Goal: Check status: Check status

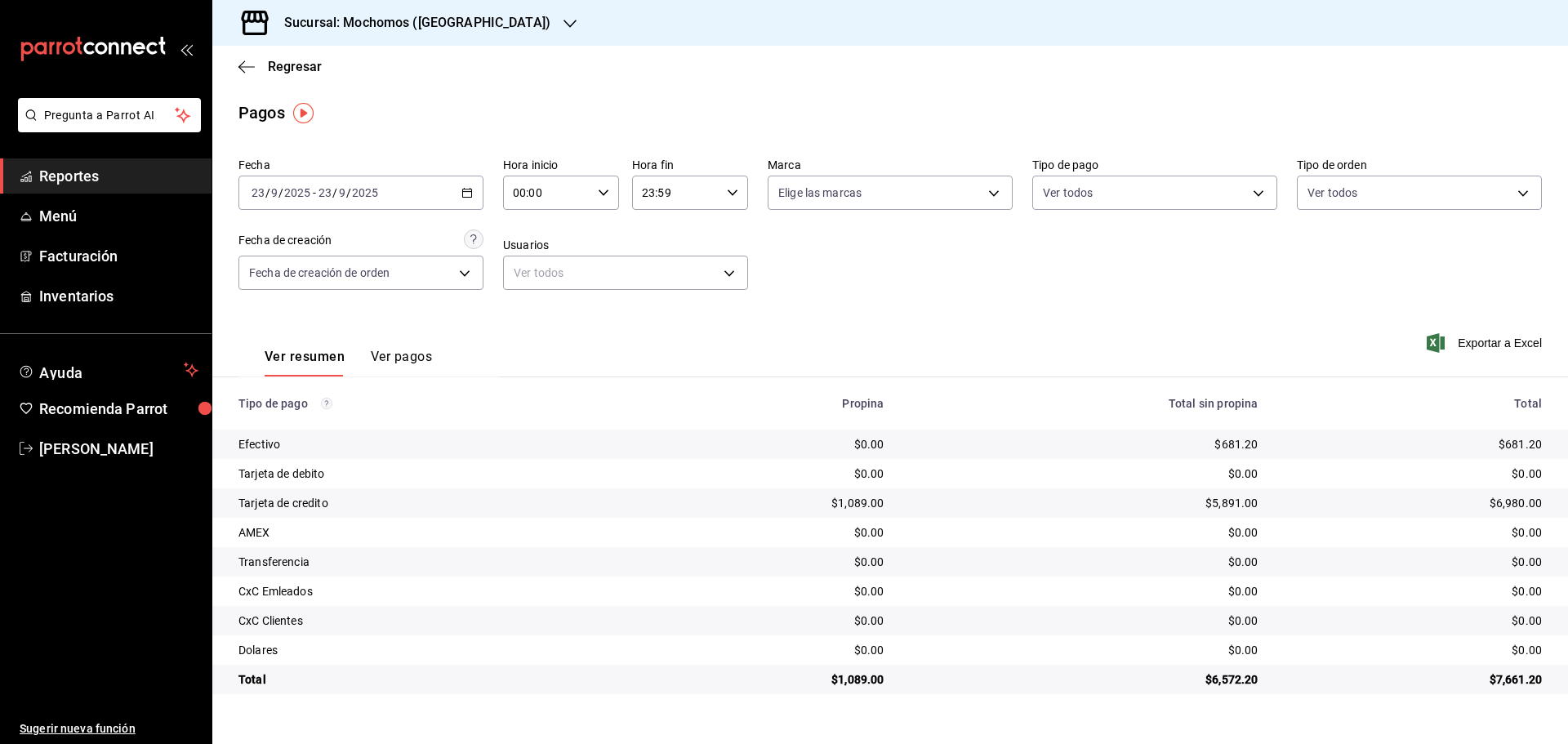
click at [563, 18] on icon "button" at bounding box center [570, 24] width 13 height 13
click at [276, 65] on span "Ryoshi ([GEOGRAPHIC_DATA])" at bounding box center [304, 71] width 158 height 17
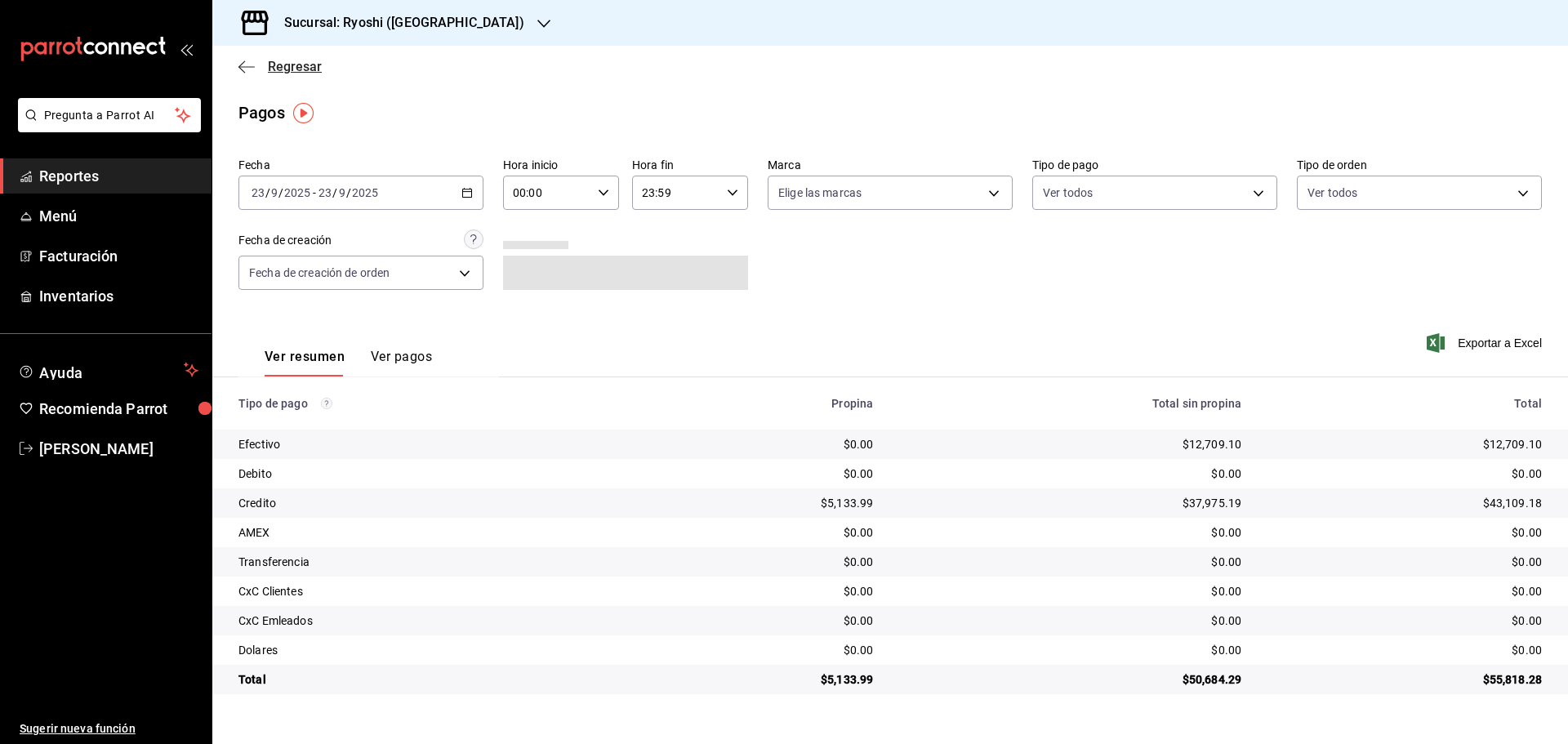
click at [244, 64] on icon "button" at bounding box center [247, 67] width 17 height 15
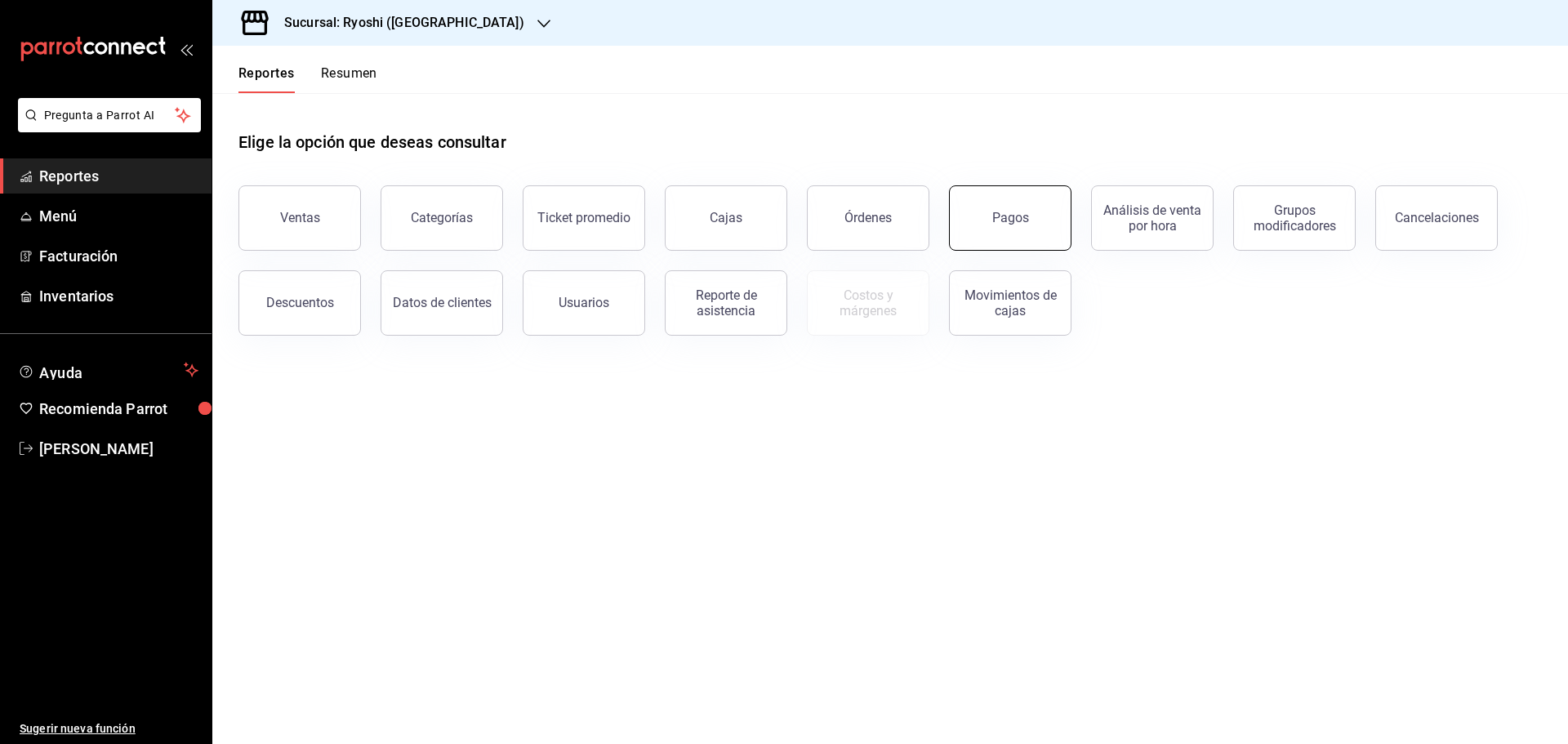
click at [1001, 208] on button "Pagos" at bounding box center [1010, 218] width 122 height 65
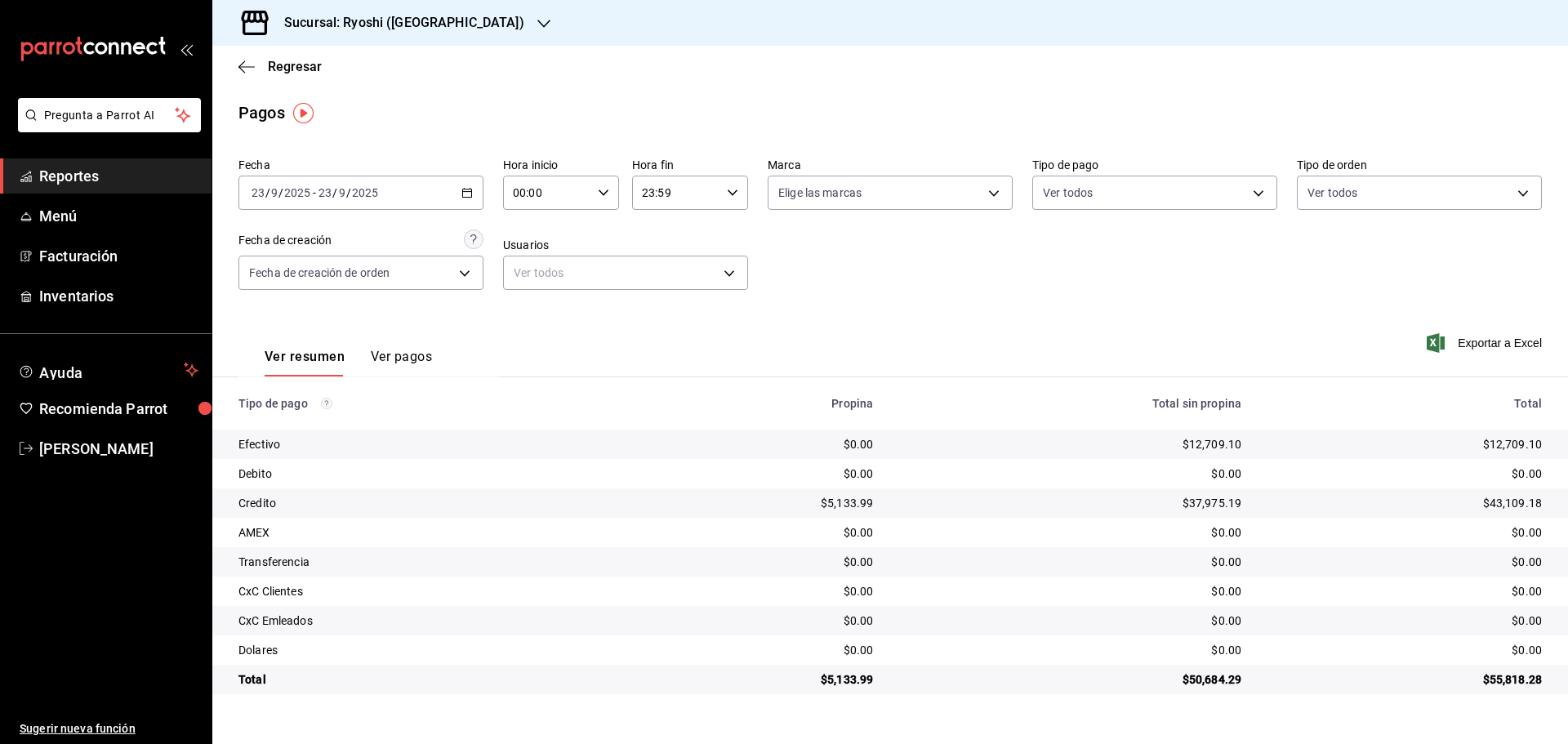
click at [604, 187] on icon "button" at bounding box center [604, 193] width 11 height 11
click at [530, 254] on button "05" at bounding box center [532, 267] width 51 height 33
type input "05:00"
click at [242, 62] on div at bounding box center [784, 372] width 1568 height 744
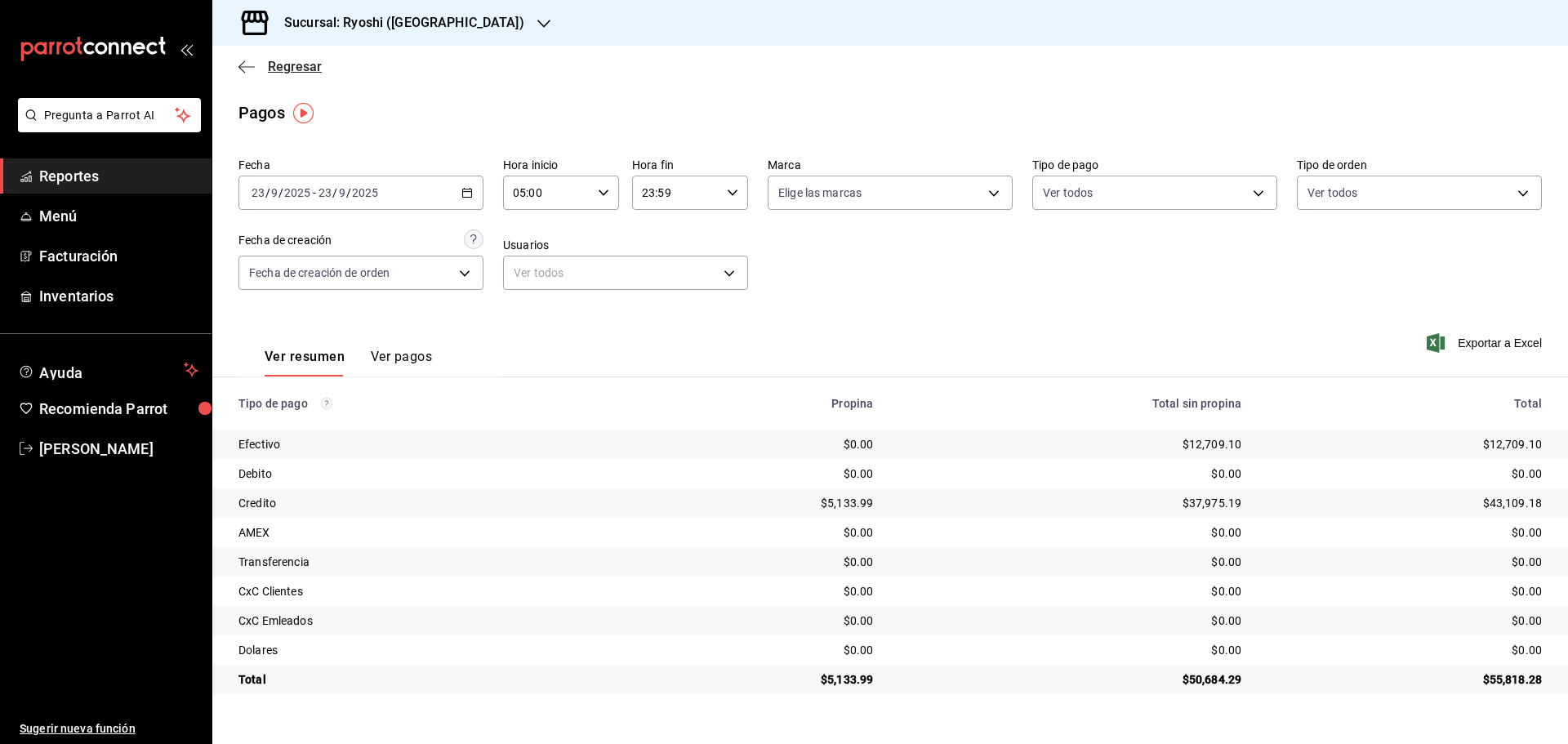
click at [241, 65] on icon "button" at bounding box center [247, 67] width 17 height 15
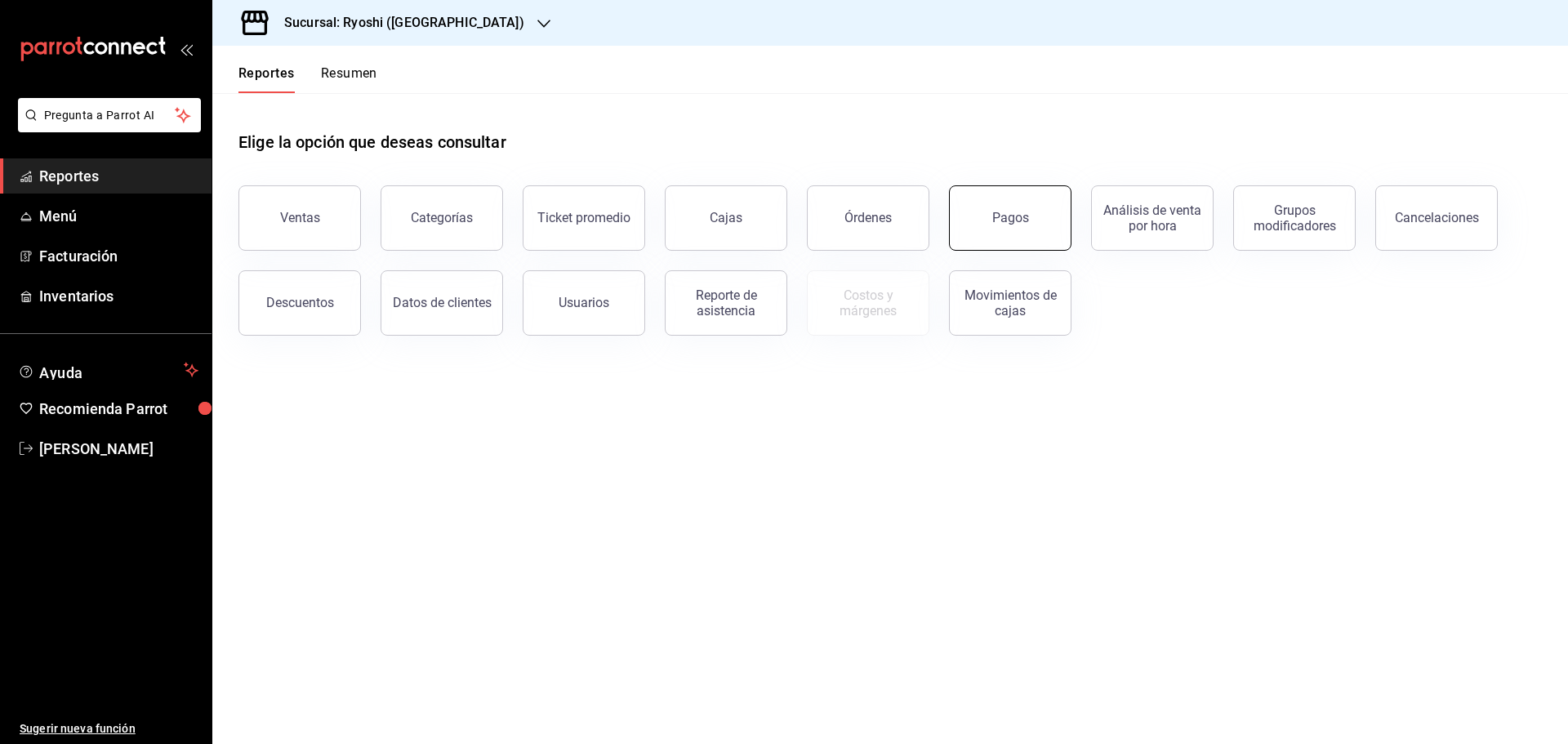
click at [1003, 231] on button "Pagos" at bounding box center [1010, 218] width 122 height 65
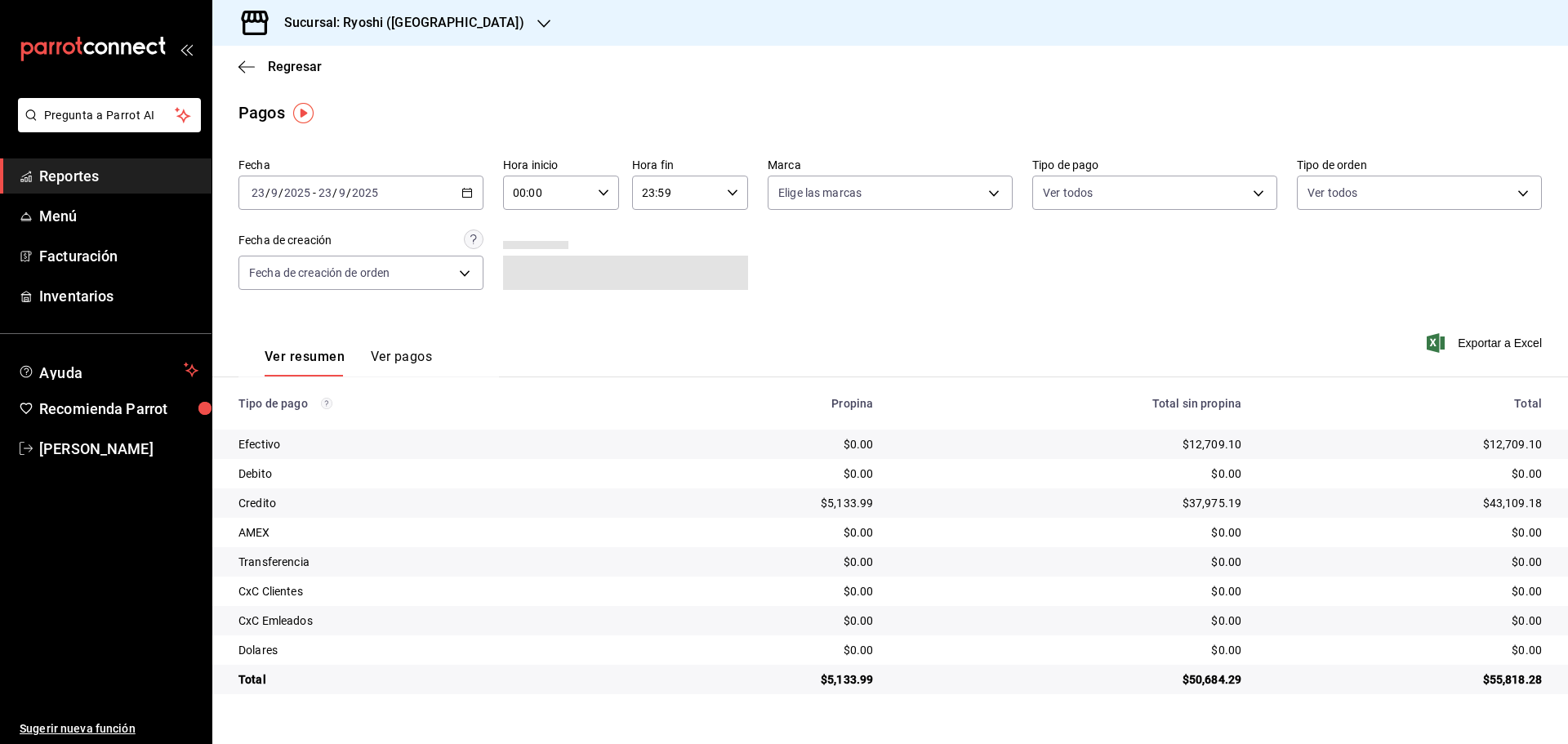
click at [608, 188] on icon "button" at bounding box center [604, 193] width 11 height 11
click at [533, 268] on span "05" at bounding box center [532, 267] width 32 height 13
type input "05:00"
click at [460, 25] on div at bounding box center [784, 372] width 1568 height 744
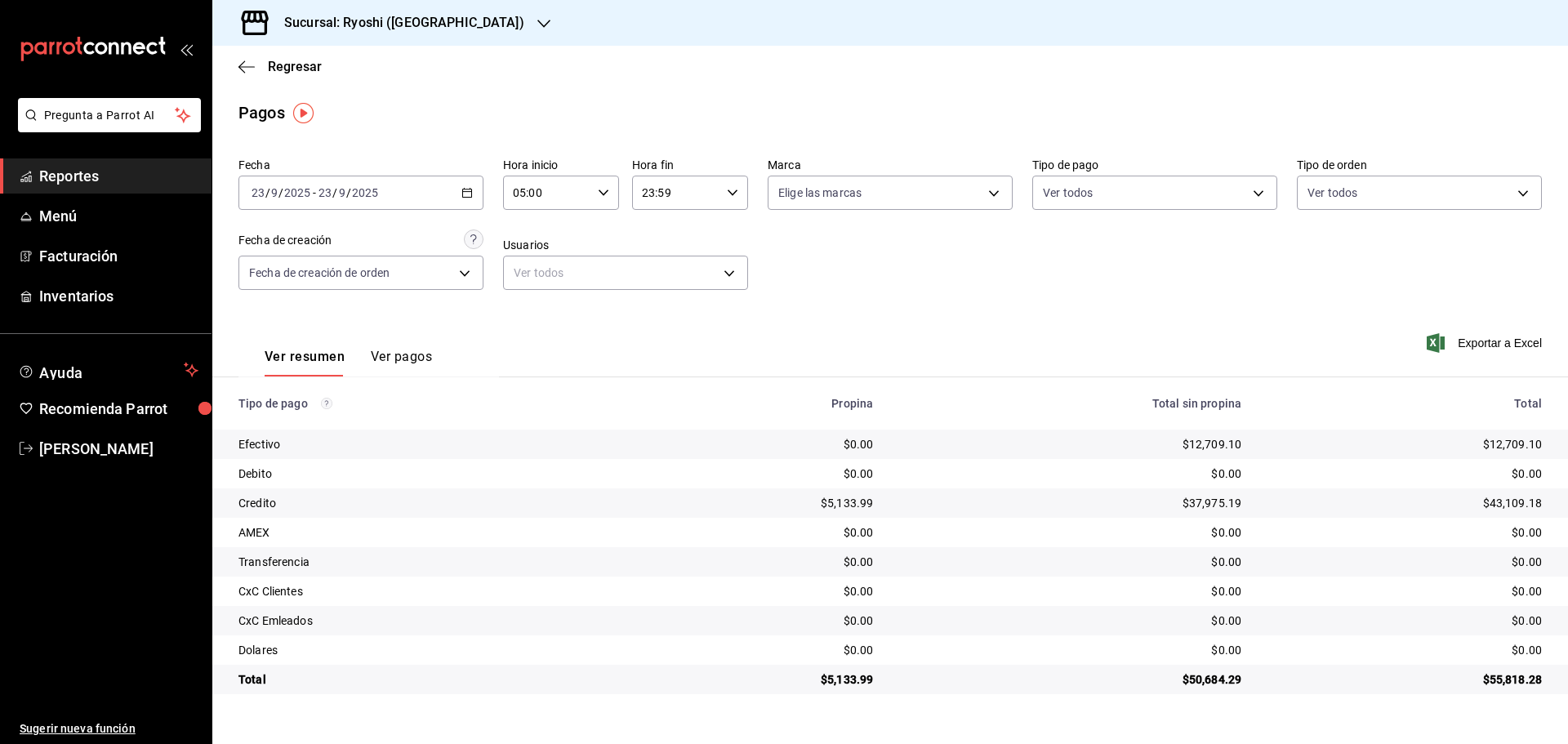
click at [537, 25] on icon "button" at bounding box center [544, 24] width 13 height 13
click at [341, 114] on div "Mochomos ([GEOGRAPHIC_DATA])" at bounding box center [334, 107] width 219 height 17
